Goal: Task Accomplishment & Management: Manage account settings

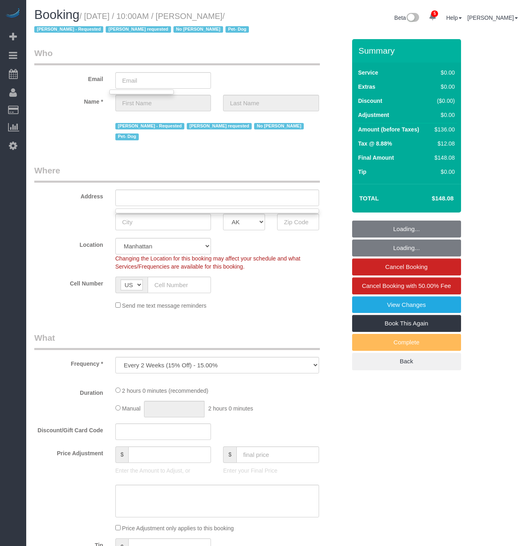
scroll to position [15, 0]
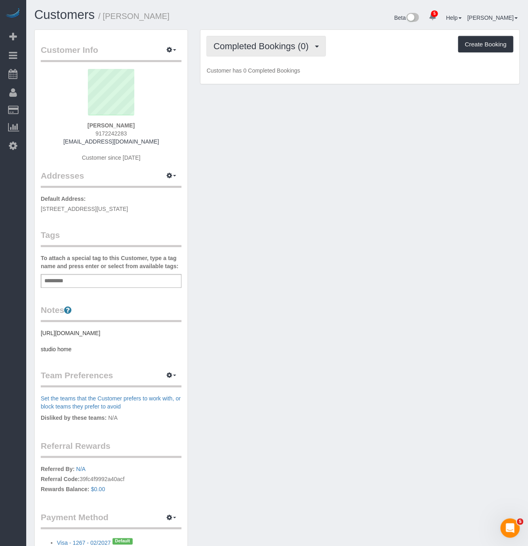
click at [285, 46] on span "Completed Bookings (0)" at bounding box center [262, 46] width 99 height 10
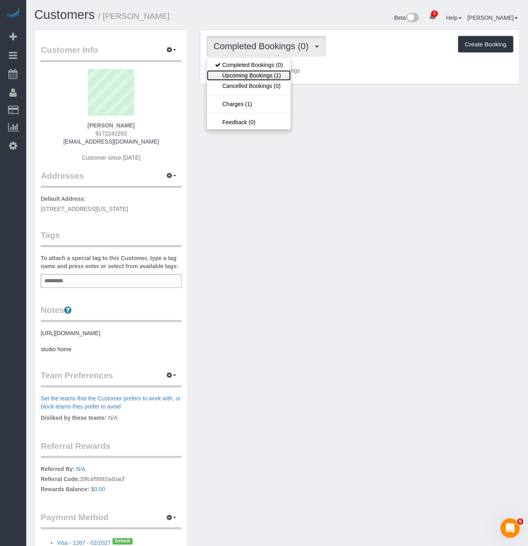
click at [276, 73] on link "Upcoming Bookings (1)" at bounding box center [249, 75] width 84 height 10
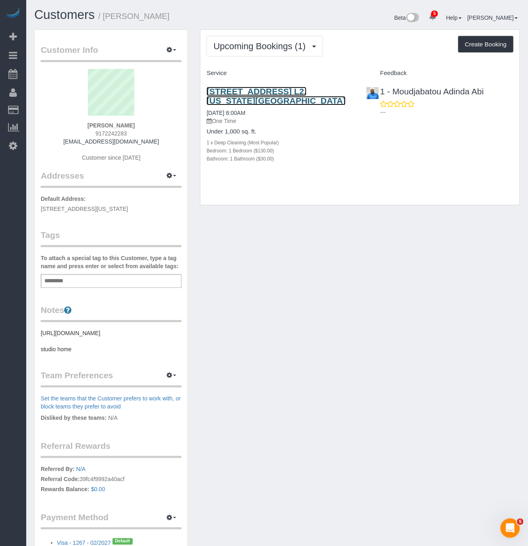
click at [290, 89] on link "116 Pinehurst Avenue, Apt. L2, New York, NY 10033" at bounding box center [275, 96] width 139 height 19
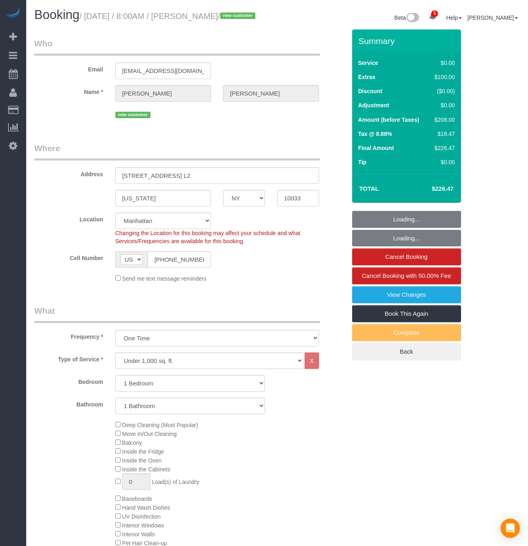
select select "NY"
select select "number:58"
select select "number:73"
select select "number:15"
select select "number:5"
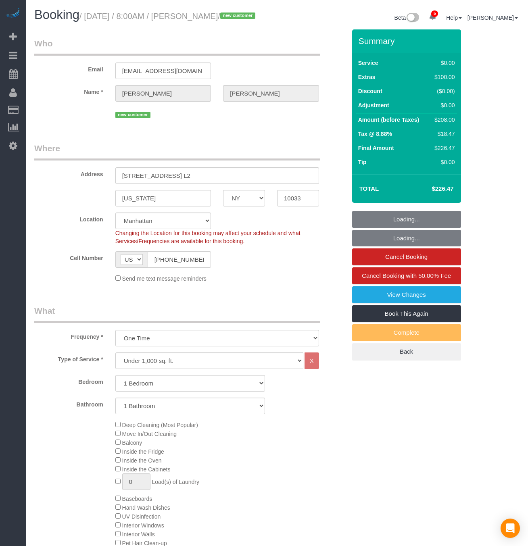
select select "object:1321"
select select "1"
select select "spot1"
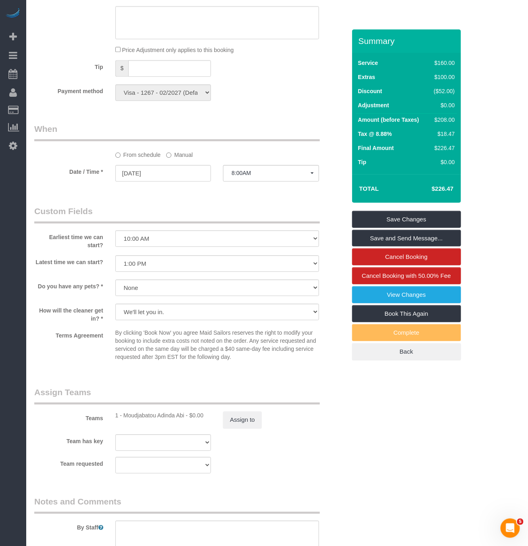
scroll to position [665, 0]
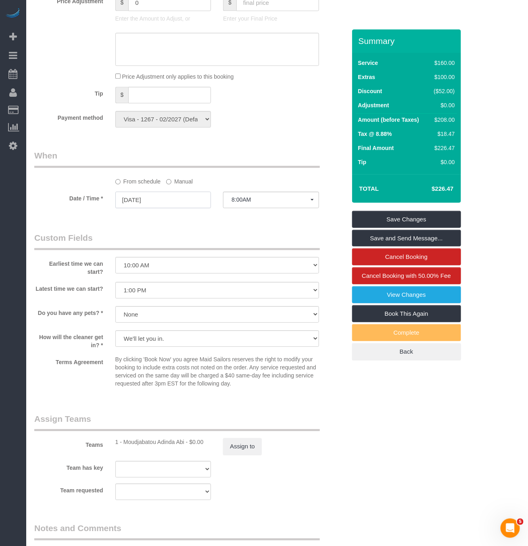
click at [191, 208] on input "08/29/2025" at bounding box center [163, 200] width 96 height 17
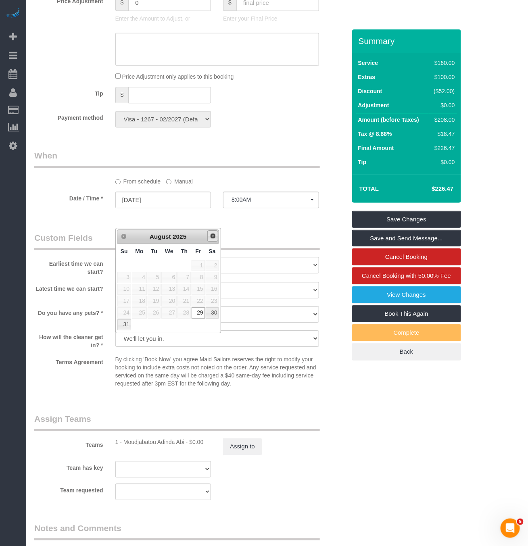
click at [212, 237] on span "Next" at bounding box center [213, 236] width 6 height 6
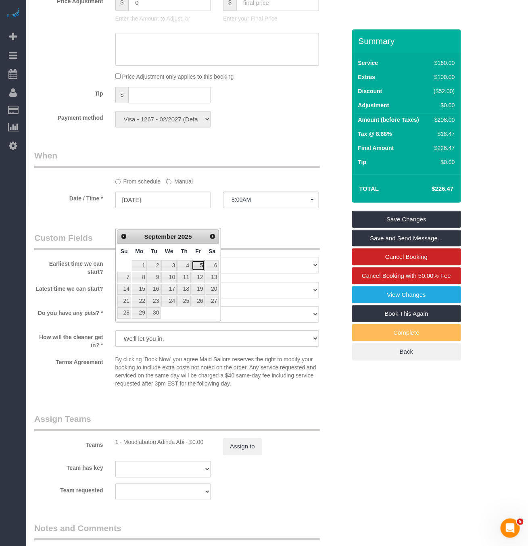
click at [199, 269] on link "5" at bounding box center [198, 265] width 13 height 11
type input "09/05/2025"
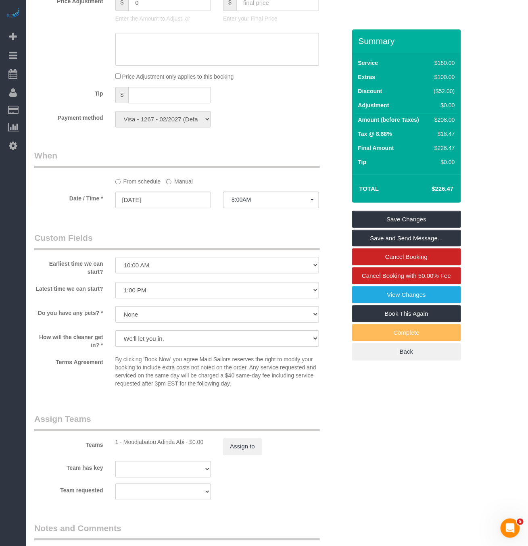
select select "spot58"
drag, startPoint x: 268, startPoint y: 225, endPoint x: 276, endPoint y: 219, distance: 9.8
click at [268, 208] on button "8:00AM" at bounding box center [271, 200] width 96 height 17
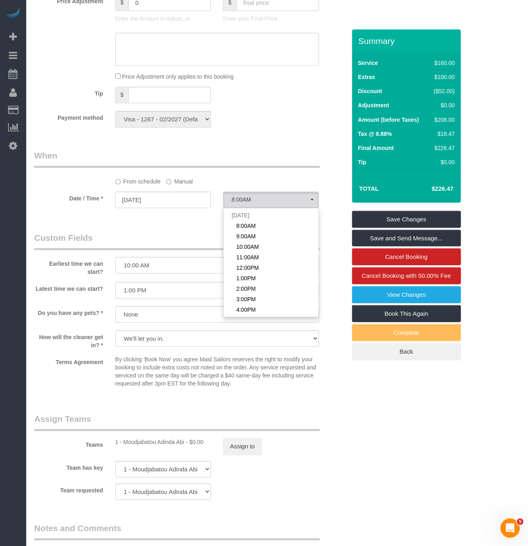
click at [296, 168] on legend "When" at bounding box center [176, 159] width 285 height 18
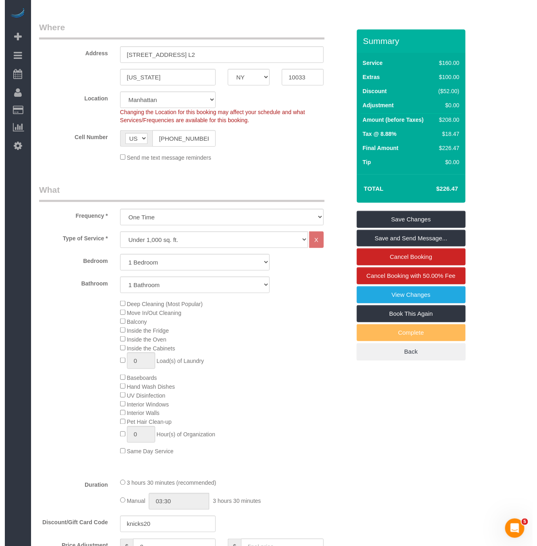
scroll to position [0, 0]
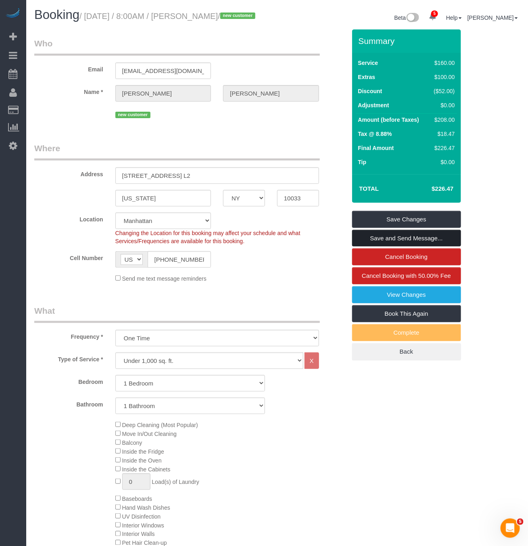
click at [406, 247] on link "Save and Send Message..." at bounding box center [406, 238] width 109 height 17
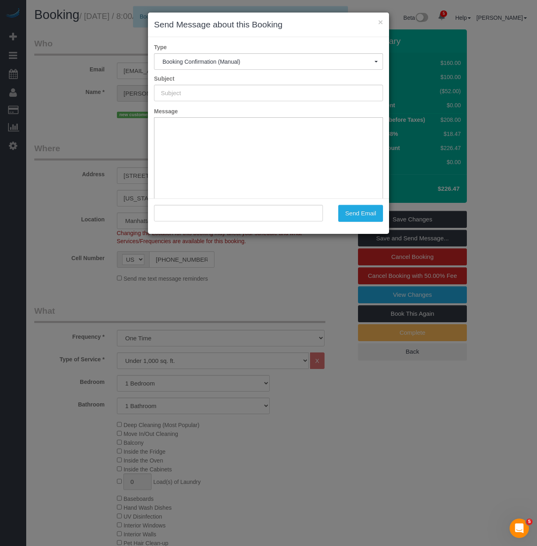
type input "Cleaning Confirmed for 09/05/2025 at 8:00am"
type input ""Gena Casciano" <casciano116@hotmail.com>"
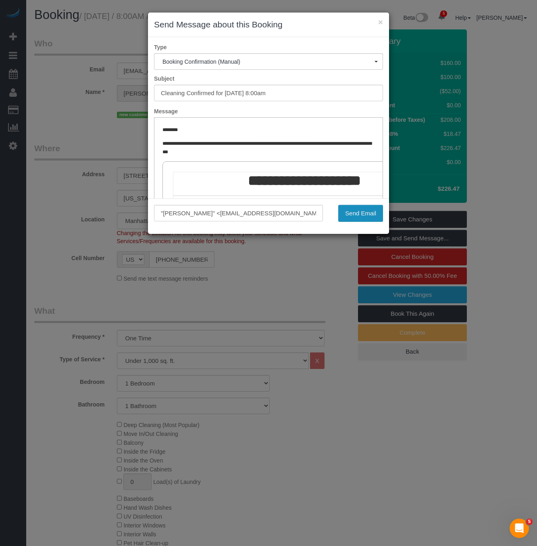
click at [364, 217] on button "Send Email" at bounding box center [360, 213] width 45 height 17
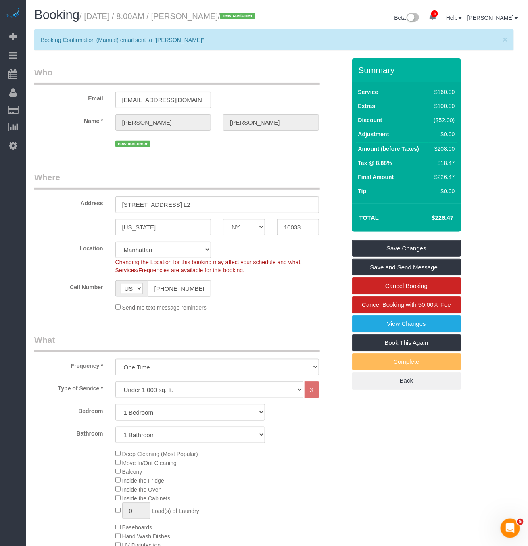
drag, startPoint x: 253, startPoint y: 16, endPoint x: 88, endPoint y: 17, distance: 164.5
click at [88, 17] on h1 "Booking / August 29, 2025 / 8:00AM / Gena Casciano / new customer" at bounding box center [152, 15] width 237 height 14
copy small "August 29, 2025 / 8:00AM / Gena Casciano /"
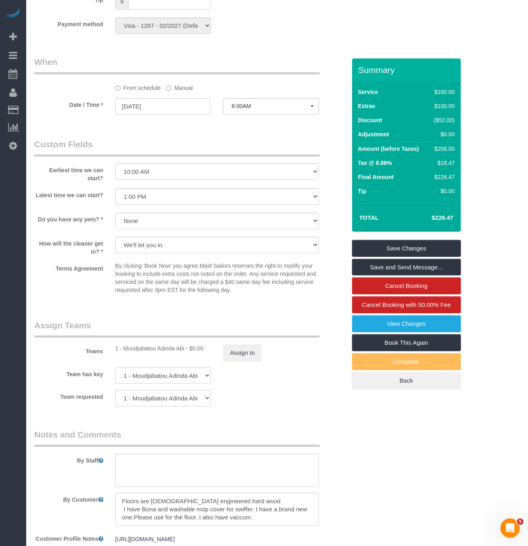
scroll to position [847, 0]
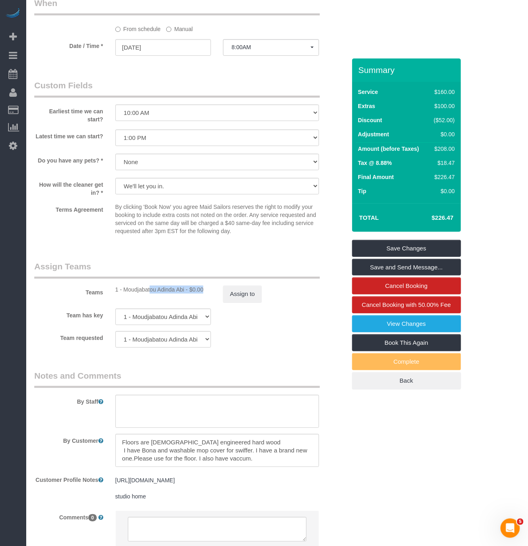
drag, startPoint x: 124, startPoint y: 307, endPoint x: 183, endPoint y: 305, distance: 58.9
click at [183, 294] on div "1 - Moudjabatou Adinda Abi - $0.00" at bounding box center [163, 289] width 96 height 8
copy div "Moudjabatou Adinda Ab"
click at [165, 294] on div "1 - Moudjabatou Adinda Abi - $0.00" at bounding box center [163, 289] width 96 height 8
drag, startPoint x: 122, startPoint y: 308, endPoint x: 152, endPoint y: 307, distance: 30.2
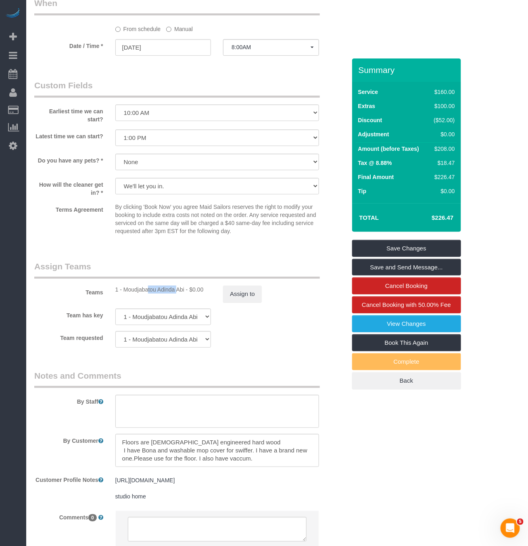
click at [154, 294] on div "1 - Moudjabatou Adinda Abi - $0.00" at bounding box center [163, 289] width 96 height 8
click at [127, 294] on div "1 - Moudjabatou Adinda Abi - $0.00" at bounding box center [163, 289] width 96 height 8
click at [125, 294] on div "1 - Moudjabatou Adinda Abi - $0.00" at bounding box center [163, 289] width 96 height 8
drag, startPoint x: 125, startPoint y: 307, endPoint x: 184, endPoint y: 306, distance: 59.7
click at [184, 294] on div "1 - Moudjabatou Adinda Abi - $0.00" at bounding box center [163, 289] width 96 height 8
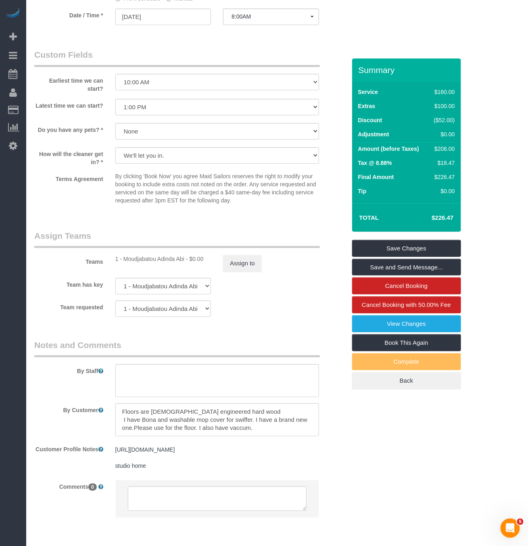
scroll to position [907, 0]
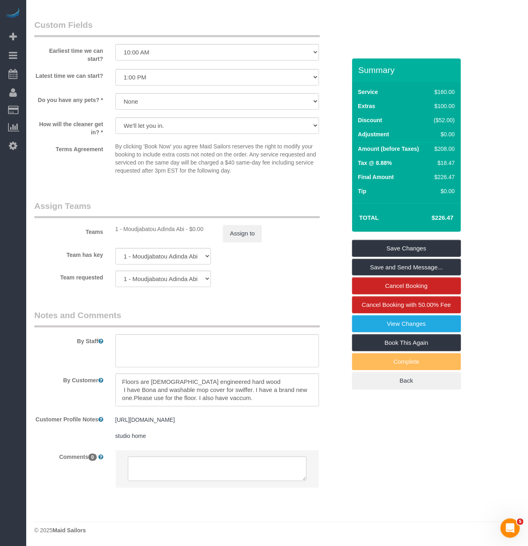
click at [235, 218] on legend "Assign Teams" at bounding box center [176, 209] width 285 height 18
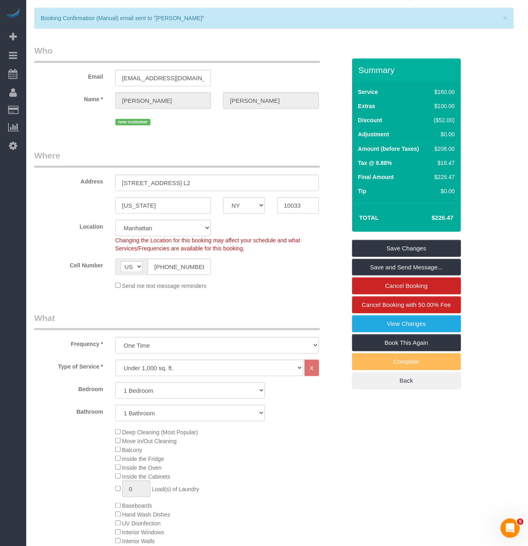
scroll to position [0, 0]
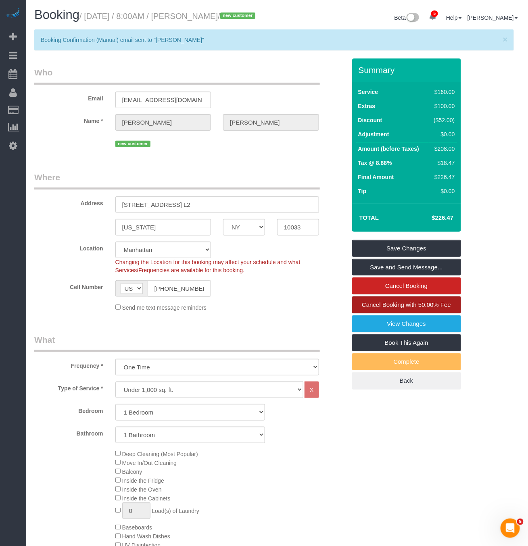
click at [402, 308] on span "Cancel Booking with 50.00% Fee" at bounding box center [406, 304] width 89 height 7
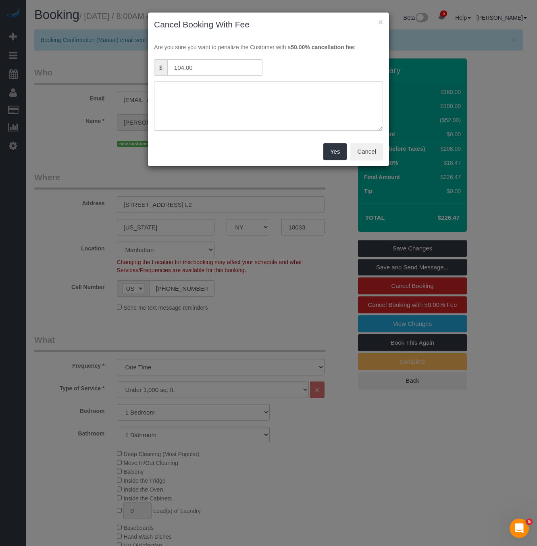
click at [275, 113] on textarea at bounding box center [268, 105] width 229 height 49
click at [369, 154] on button "Cancel" at bounding box center [366, 151] width 33 height 17
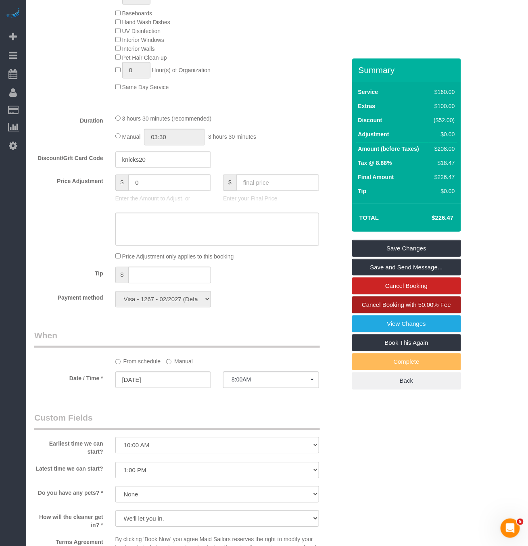
scroll to position [544, 0]
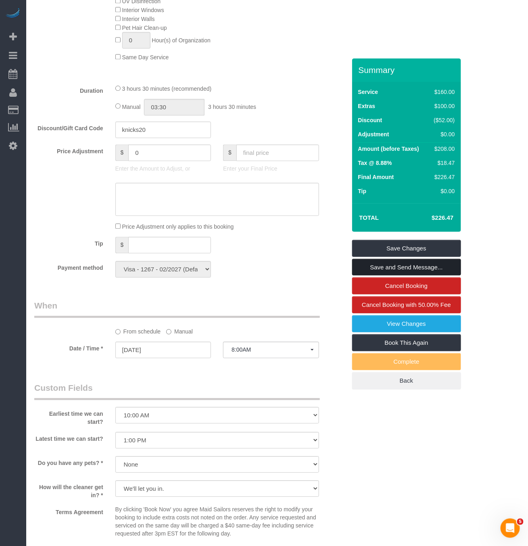
click at [408, 276] on link "Save and Send Message..." at bounding box center [406, 267] width 109 height 17
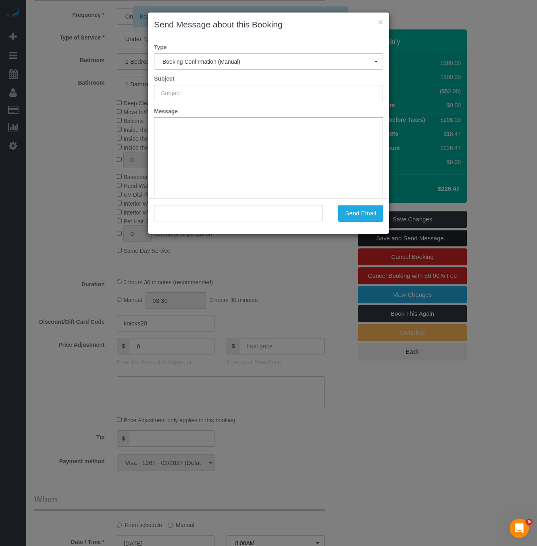
scroll to position [273, 0]
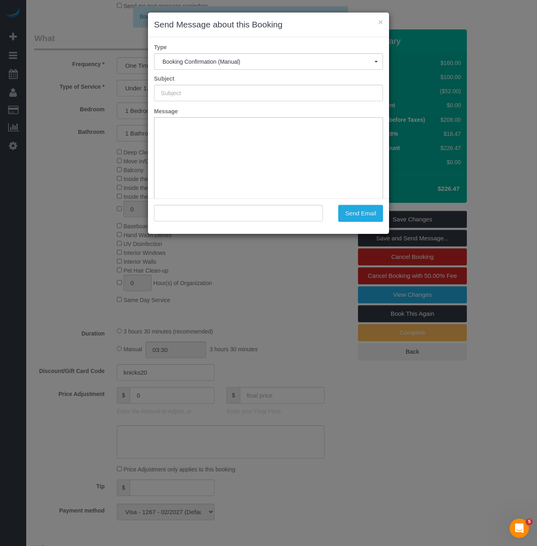
type input "Cleaning Confirmed for 09/05/2025 at 8:00am"
type input ""Gena Casciano" <casciano116@hotmail.com>"
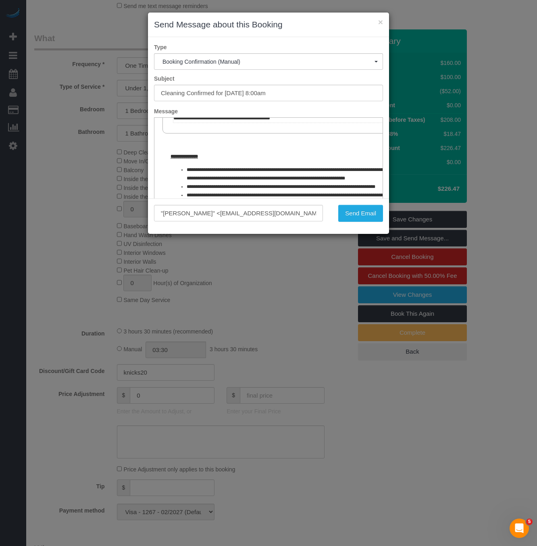
scroll to position [408, 0]
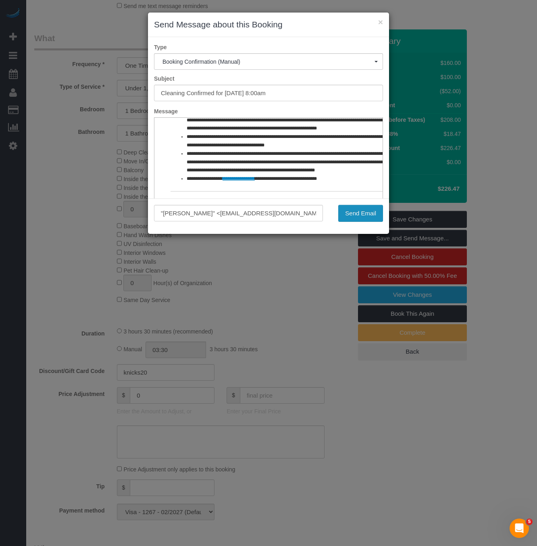
click at [355, 212] on button "Send Email" at bounding box center [360, 213] width 45 height 17
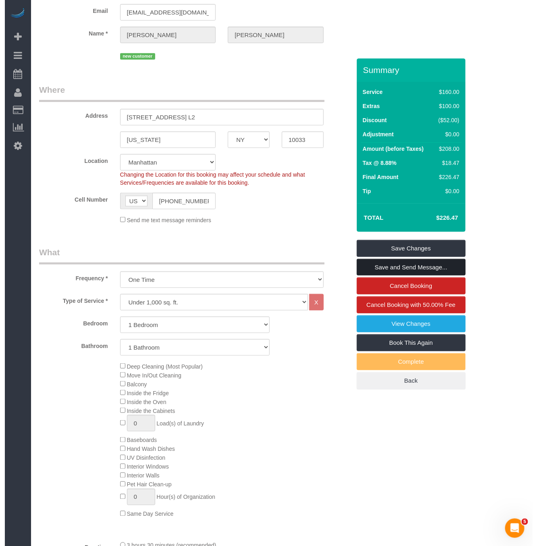
scroll to position [0, 0]
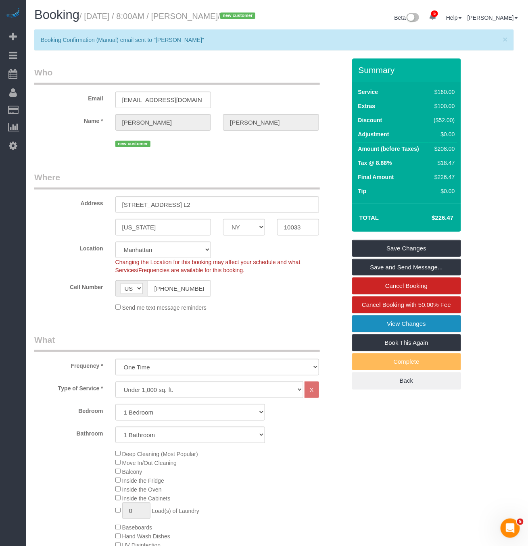
click at [422, 332] on link "View Changes" at bounding box center [406, 323] width 109 height 17
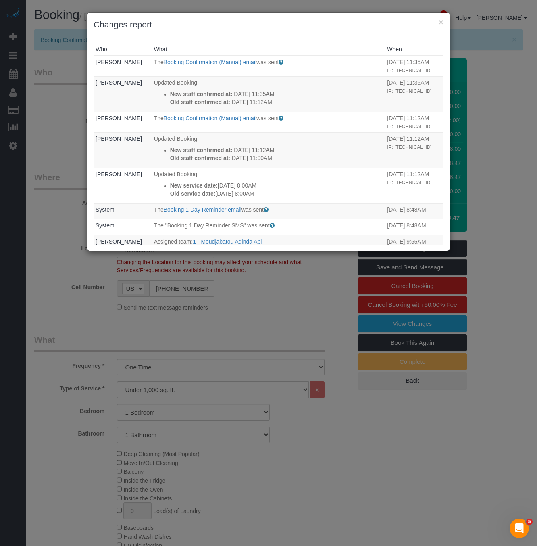
click at [297, 279] on div "× Changes report Who What When Tom Cabaneros The Booking Confirmation (Manual) …" at bounding box center [268, 273] width 537 height 546
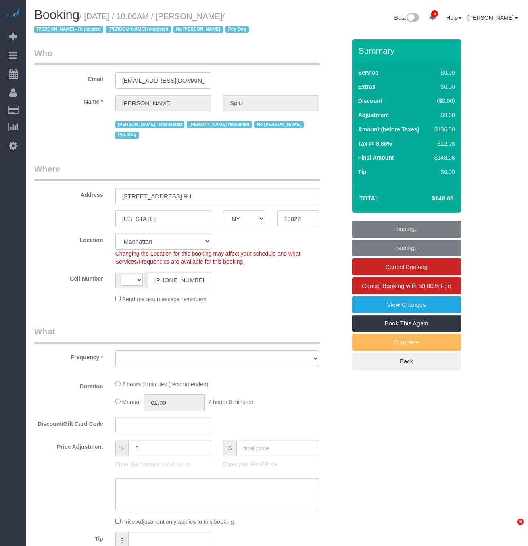
select select "NY"
select select "string:US"
select select "object:687"
select select "string:stripe-pm_1RpvFu4VGloSiKo7rcufCRjl"
select select "object:1233"
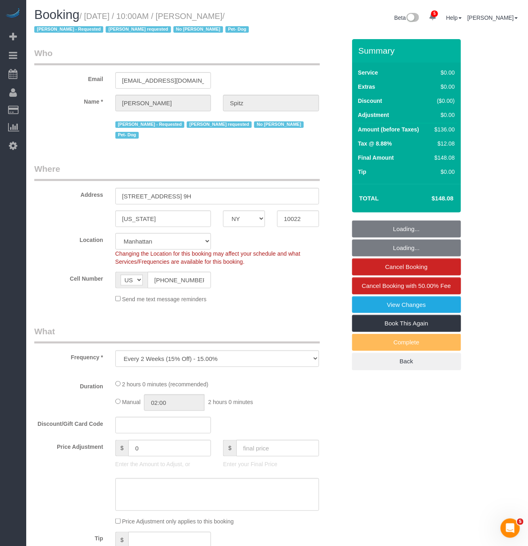
select select "spot1"
select select "number:57"
select select "number:74"
select select "number:13"
select select "number:5"
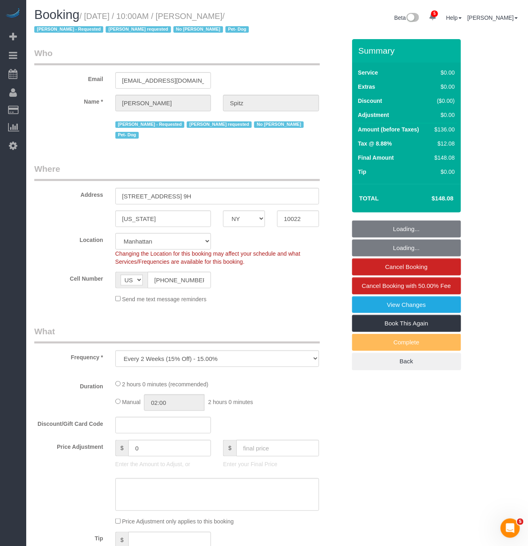
select select "1"
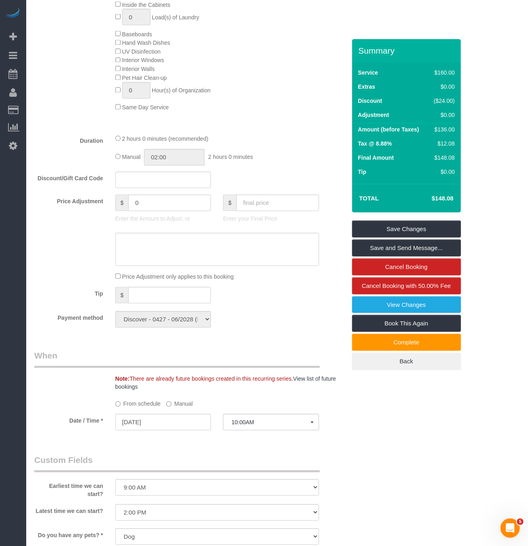
scroll to position [665, 0]
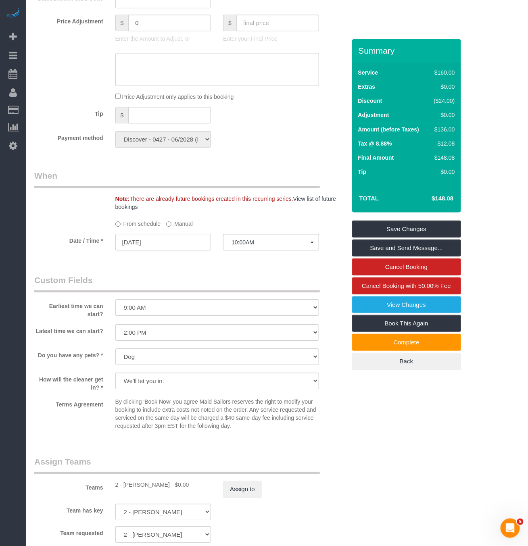
click at [193, 250] on input "08/28/2025" at bounding box center [163, 242] width 96 height 17
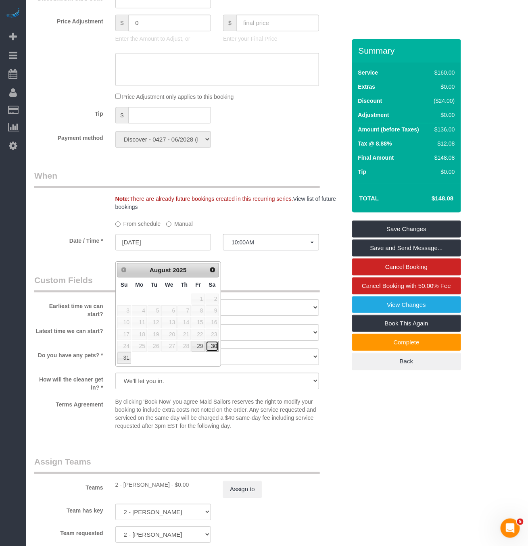
click at [212, 350] on link "30" at bounding box center [212, 346] width 13 height 11
type input "08/30/2025"
select select "spot10"
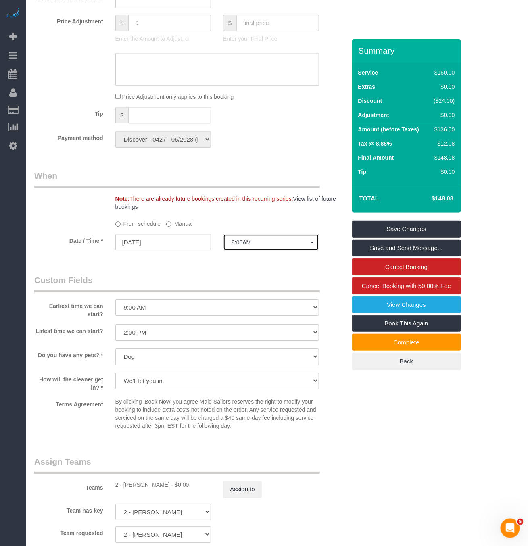
click at [267, 246] on span "8:00AM" at bounding box center [270, 242] width 79 height 6
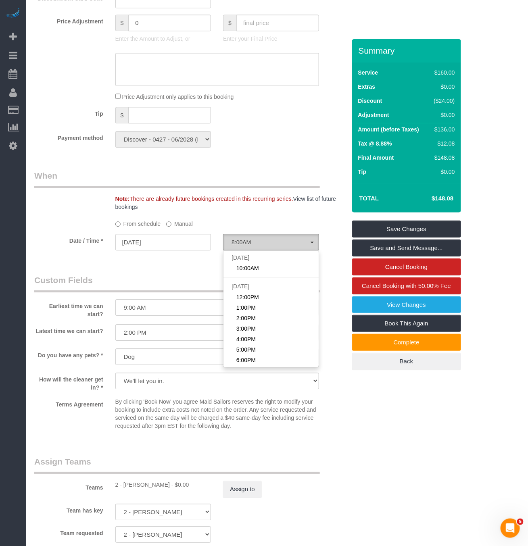
scroll to position [90, 0]
drag, startPoint x: 282, startPoint y: 114, endPoint x: 281, endPoint y: 100, distance: 13.8
